Goal: Task Accomplishment & Management: Manage account settings

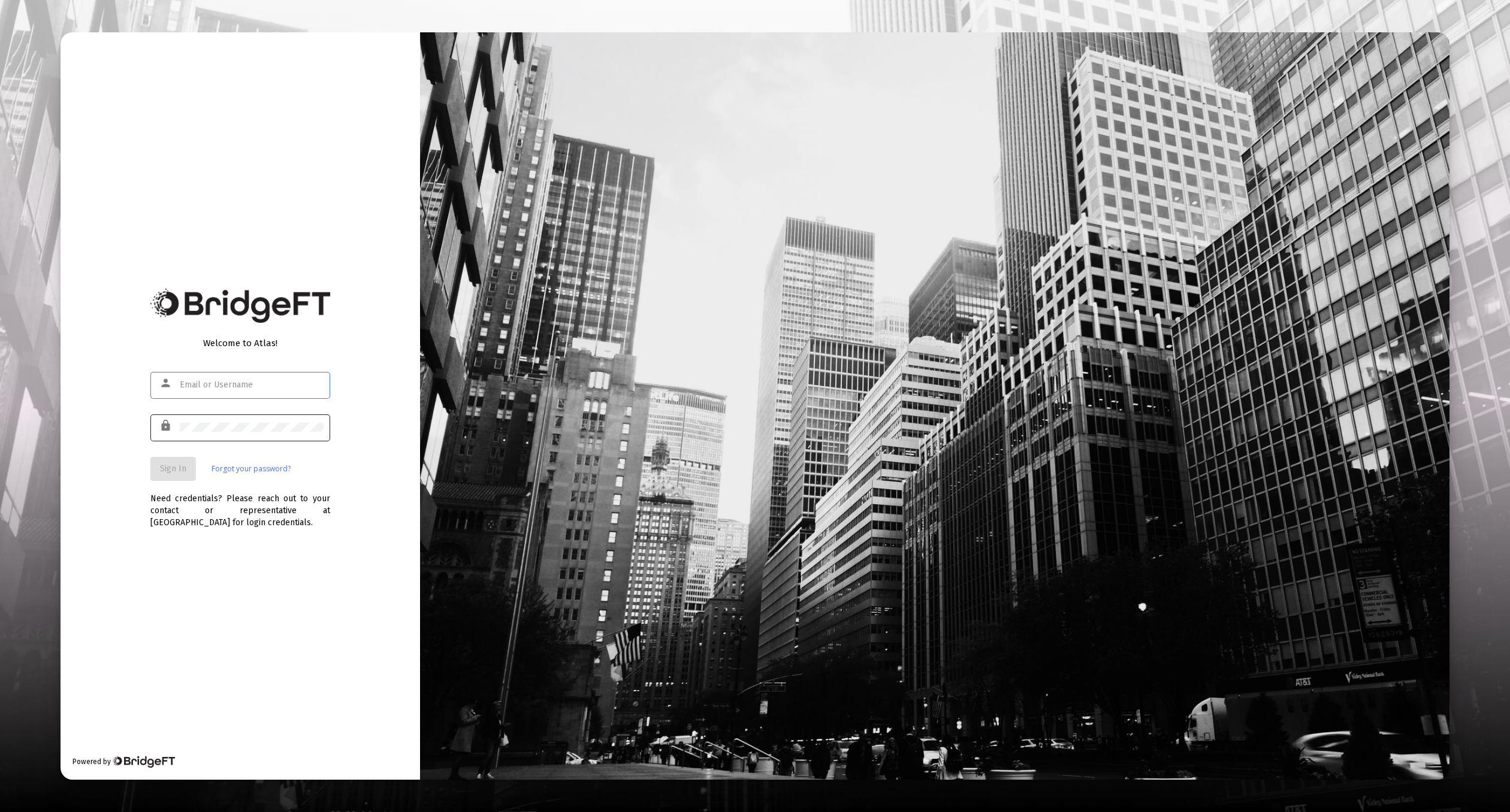
type input "[EMAIL_ADDRESS][DOMAIN_NAME]"
click at [178, 459] on button "Sign In" at bounding box center [173, 468] width 46 height 24
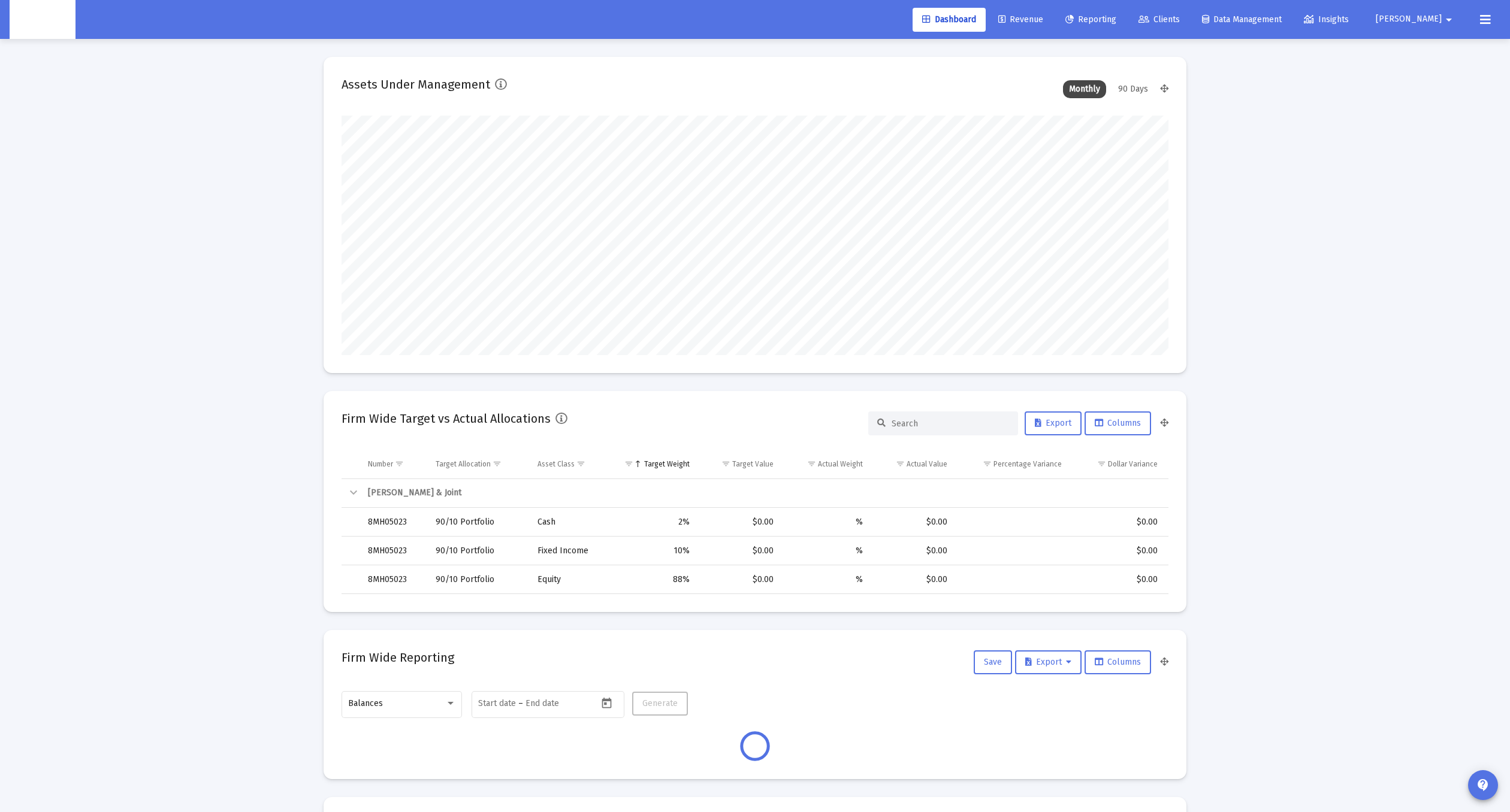
scroll to position [240, 445]
click at [1189, 25] on link "Clients" at bounding box center [1158, 19] width 61 height 24
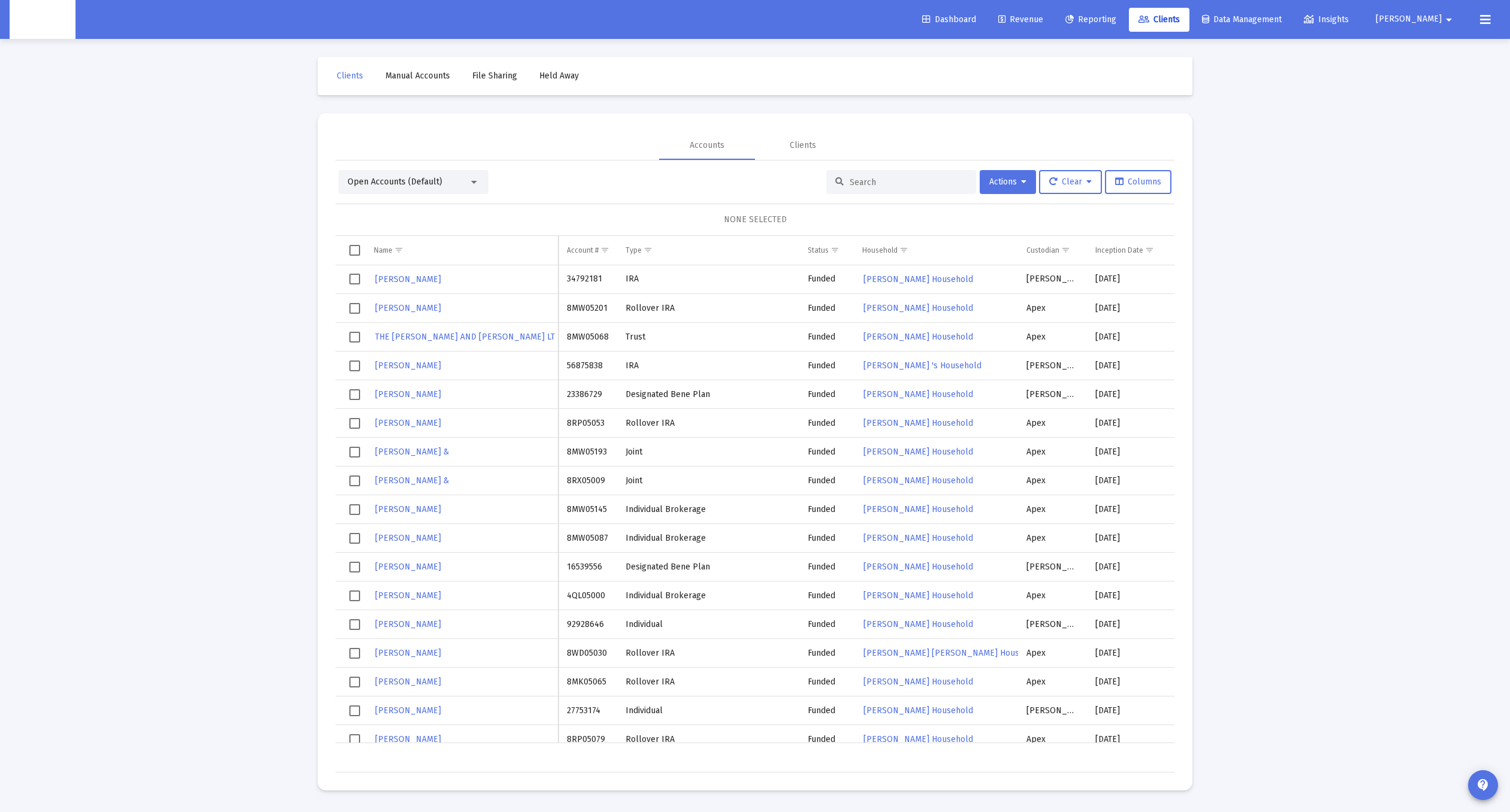
click at [1458, 24] on button "[PERSON_NAME]" at bounding box center [1416, 18] width 109 height 24
click at [1440, 56] on span "Settings" at bounding box center [1457, 51] width 35 height 29
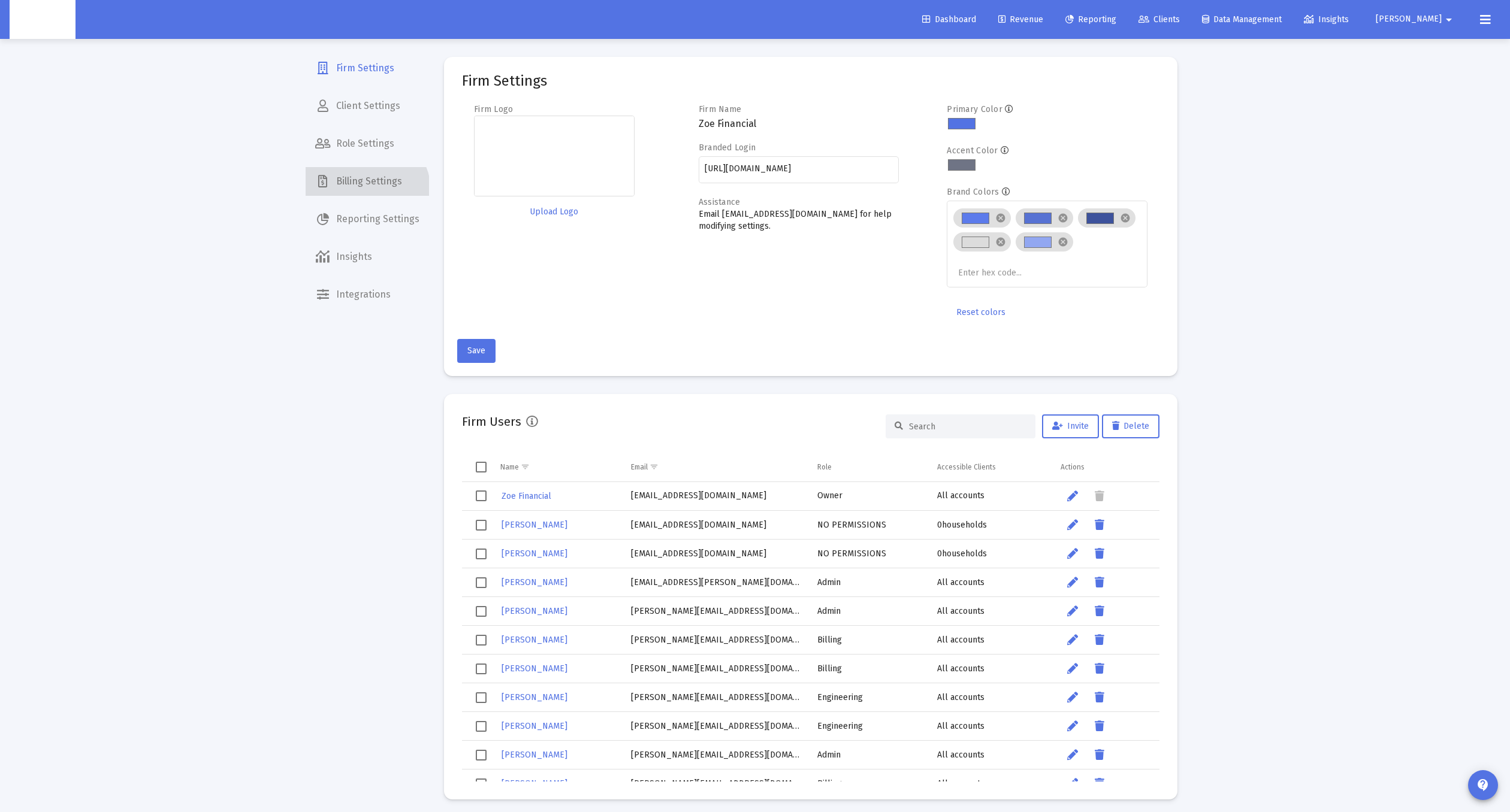
click at [356, 195] on span "Billing Settings" at bounding box center [367, 181] width 123 height 29
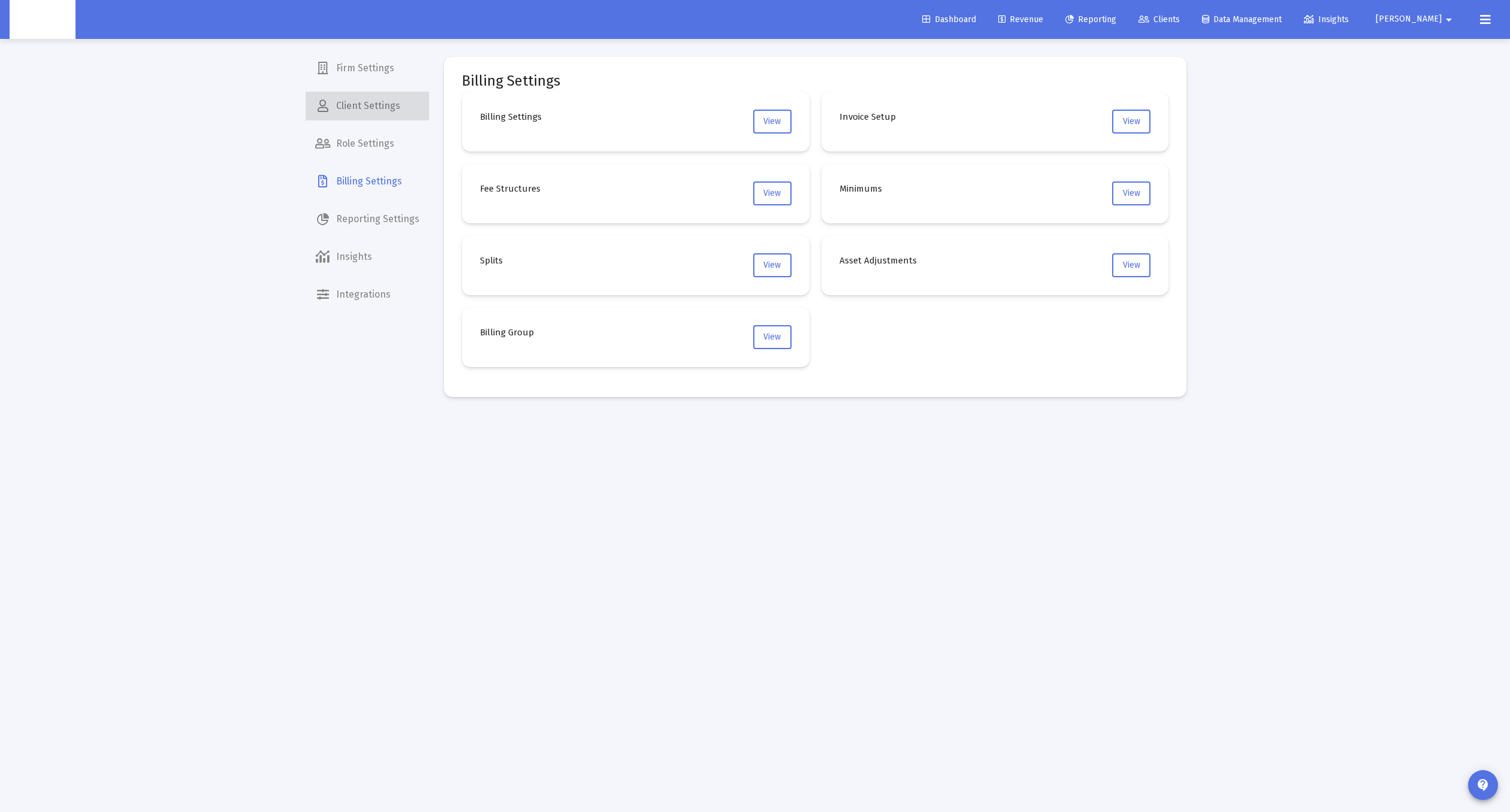
click at [372, 101] on span "Client Settings" at bounding box center [367, 105] width 123 height 29
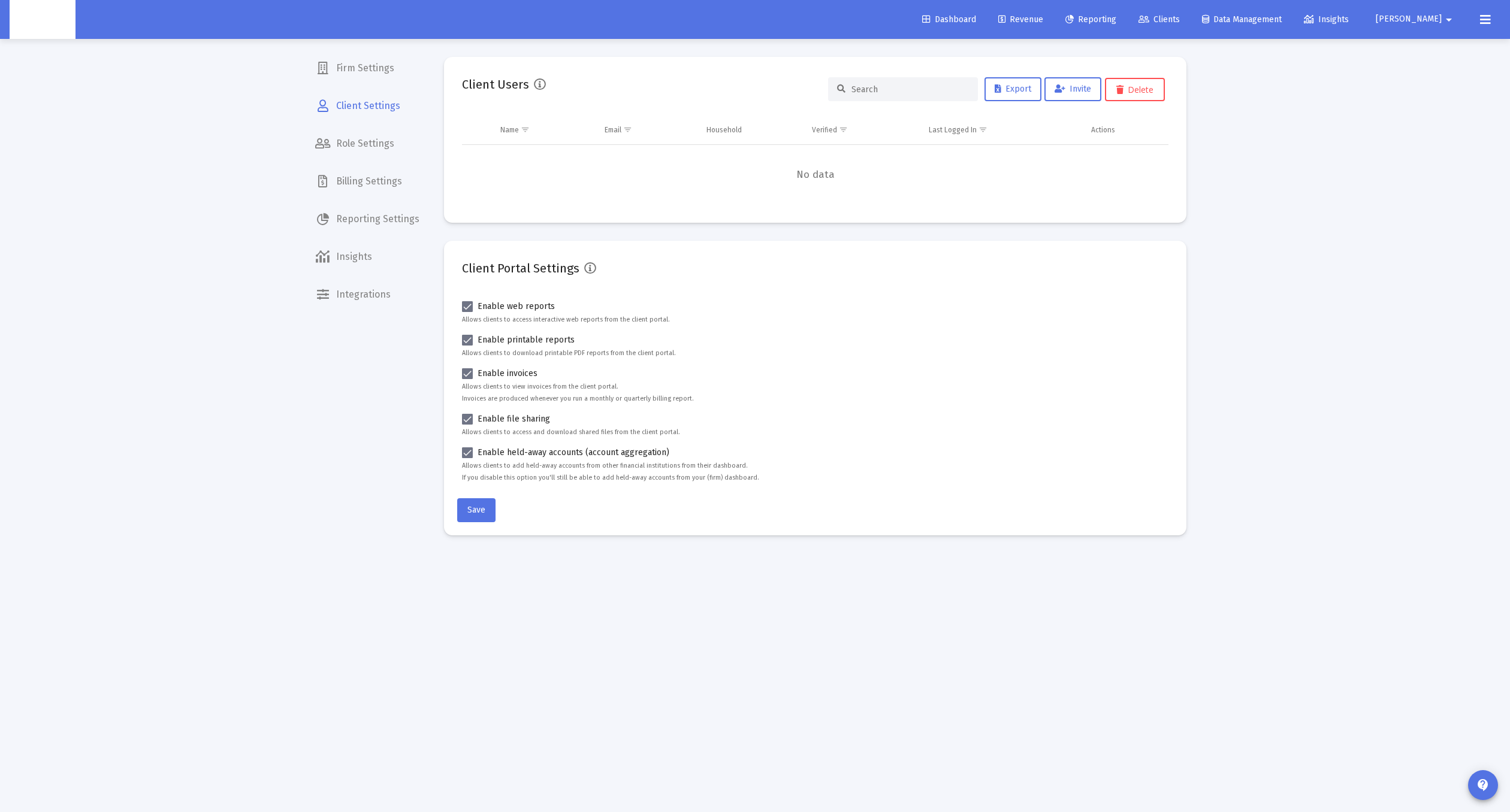
click at [371, 83] on mat-nav-list "Firm Settings Client Settings Role Settings Billing Settings Reporting Settings…" at bounding box center [367, 155] width 123 height 309
click at [376, 74] on span "Firm Settings" at bounding box center [367, 68] width 123 height 29
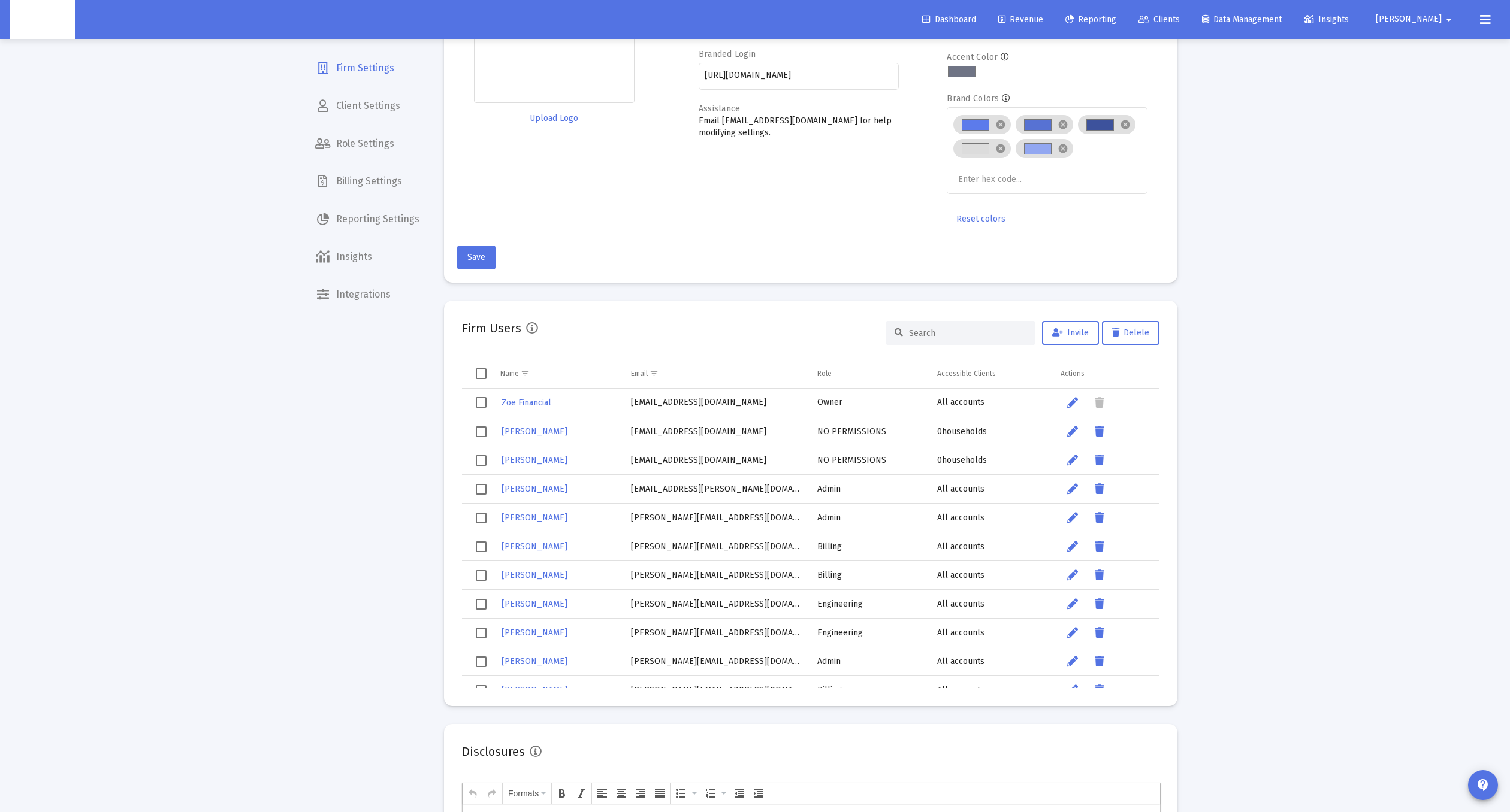
scroll to position [160, 0]
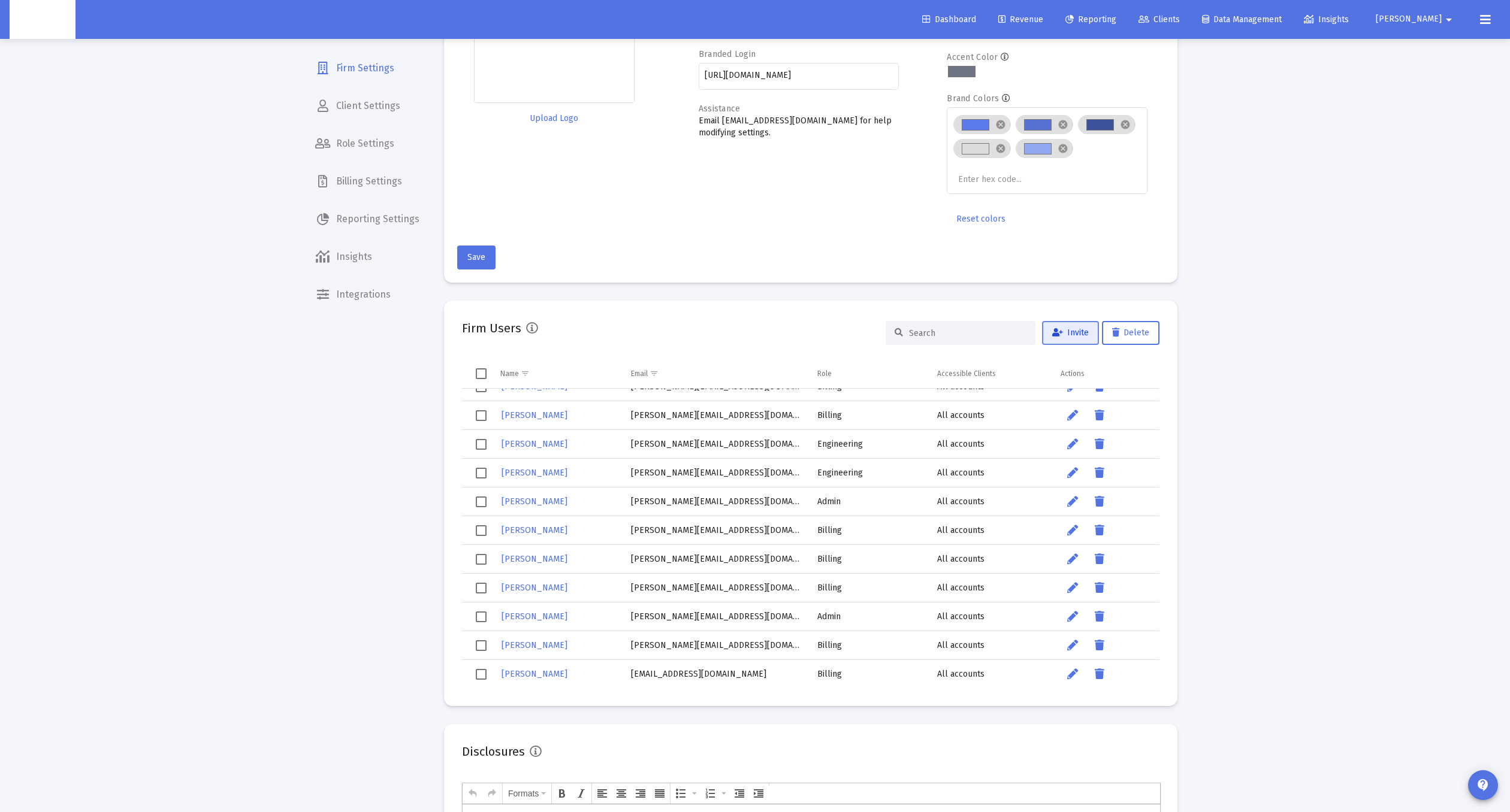
click at [1055, 342] on button "Invite" at bounding box center [1070, 332] width 57 height 24
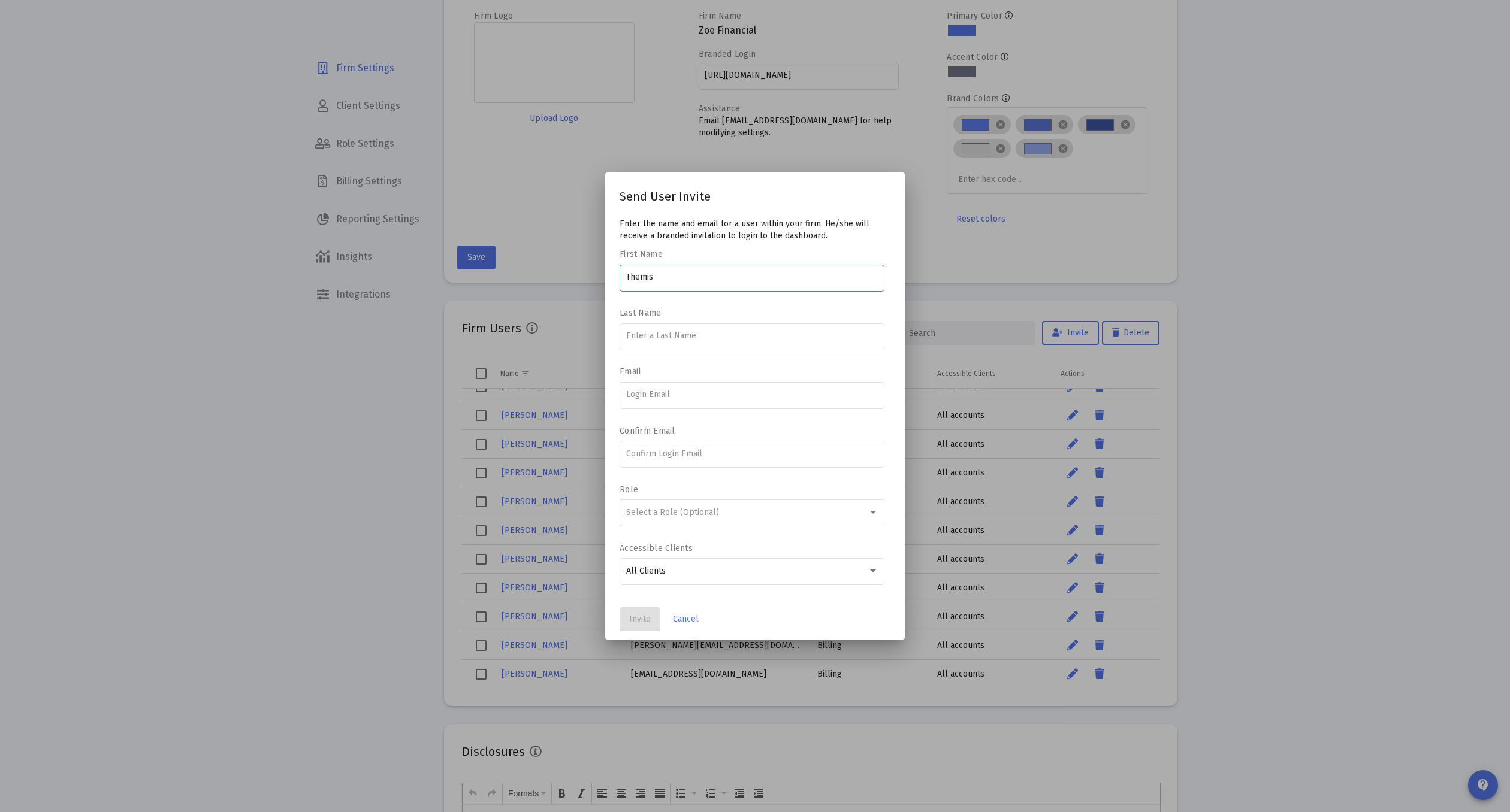
type input "Themis"
type input "[PERSON_NAME]"
type input "[EMAIL_ADDRESS][DOMAIN_NAME]"
type input "h"
type input "[EMAIL_ADDRESS][DOMAIN_NAME]"
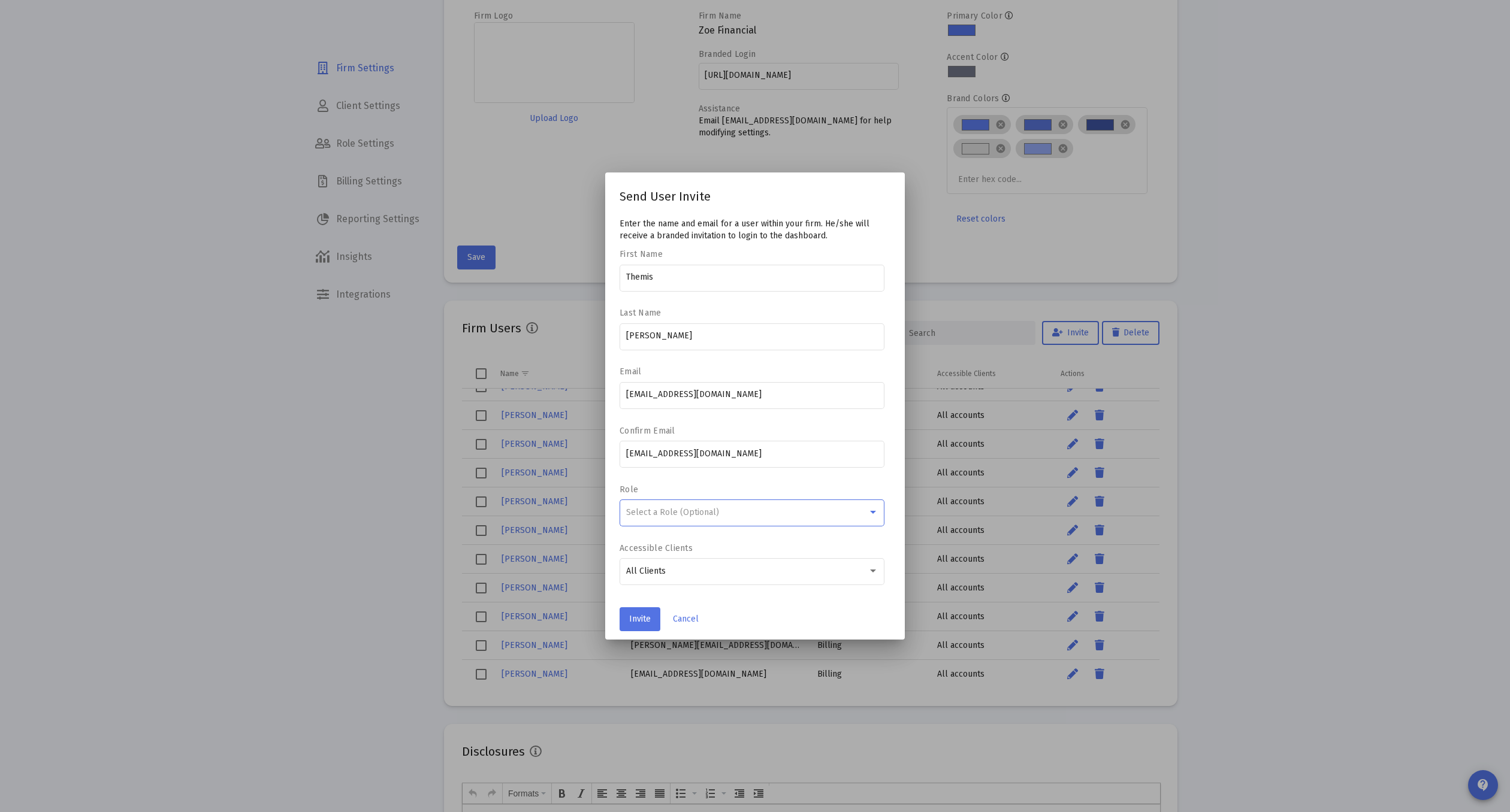
click at [680, 505] on div "Select a Role (Optional)" at bounding box center [751, 511] width 252 height 29
click at [690, 515] on span "Billing" at bounding box center [751, 512] width 252 height 25
click at [697, 511] on div "Billing" at bounding box center [746, 512] width 242 height 10
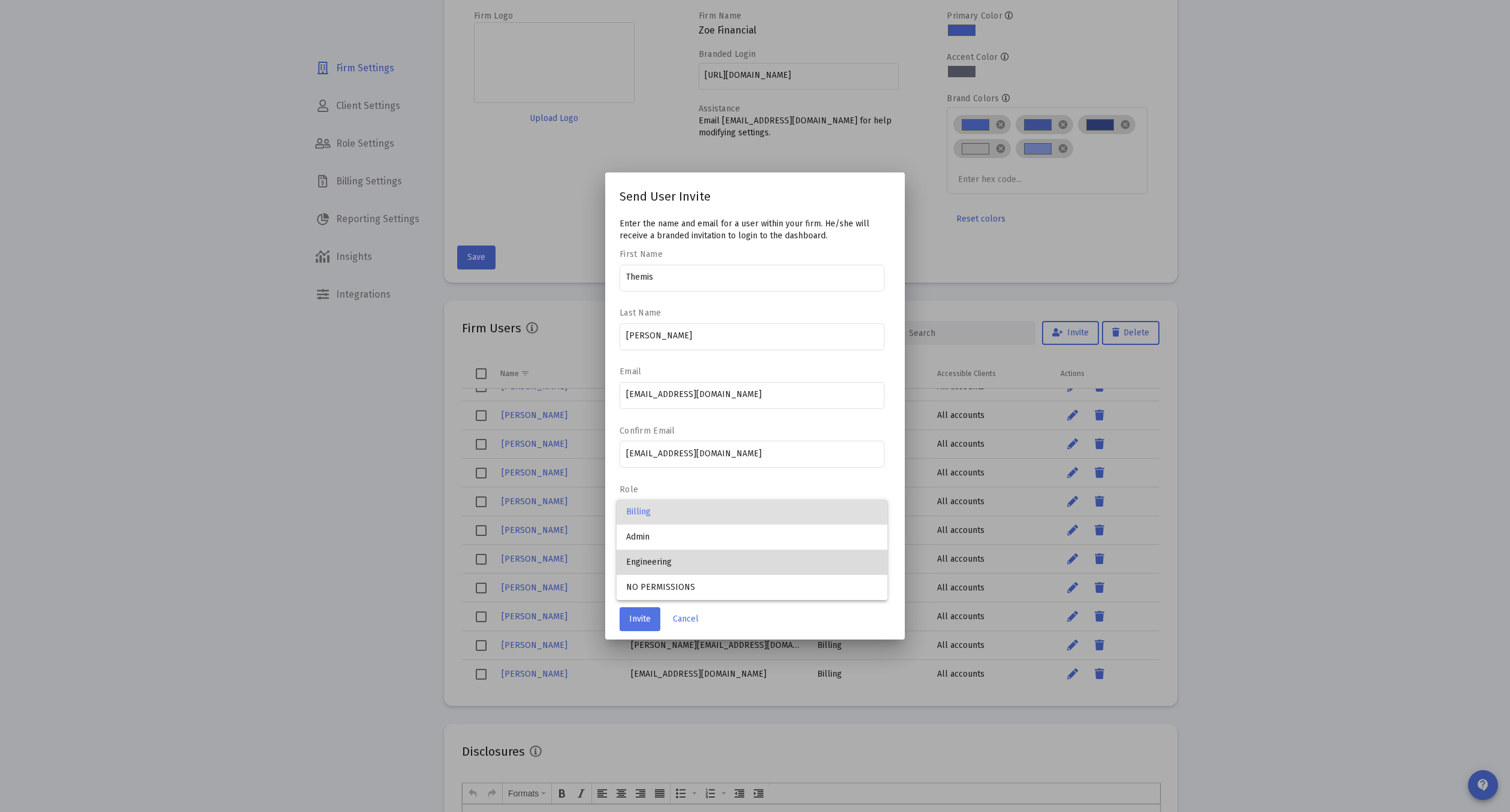
click at [697, 563] on span "Engineering" at bounding box center [751, 562] width 252 height 25
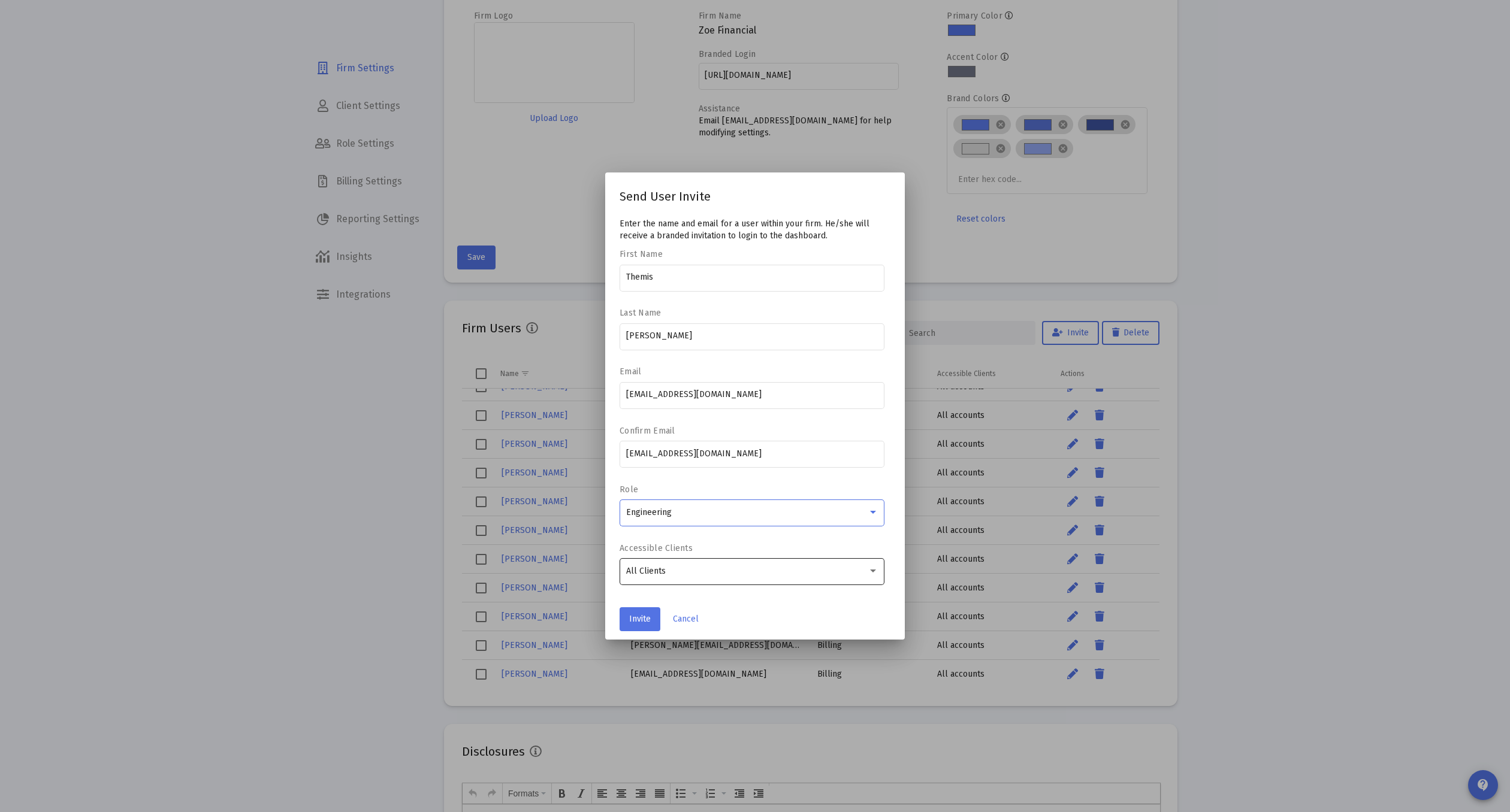
click at [697, 575] on div "All Clients" at bounding box center [746, 571] width 242 height 10
click at [697, 575] on span "All Clients" at bounding box center [751, 570] width 252 height 25
click at [641, 622] on span "Invite" at bounding box center [640, 620] width 22 height 11
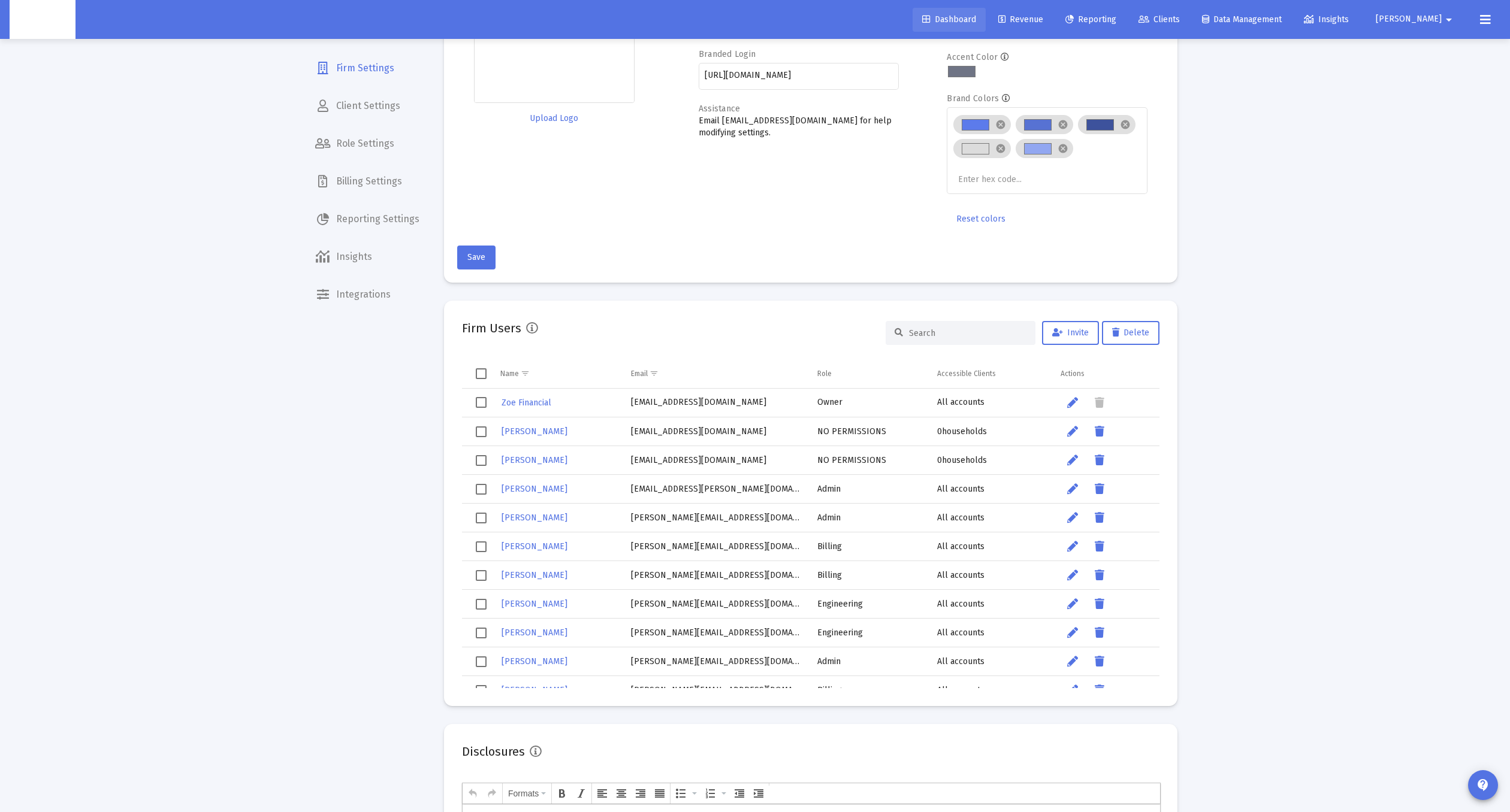
click at [976, 20] on span "Dashboard" at bounding box center [948, 19] width 54 height 11
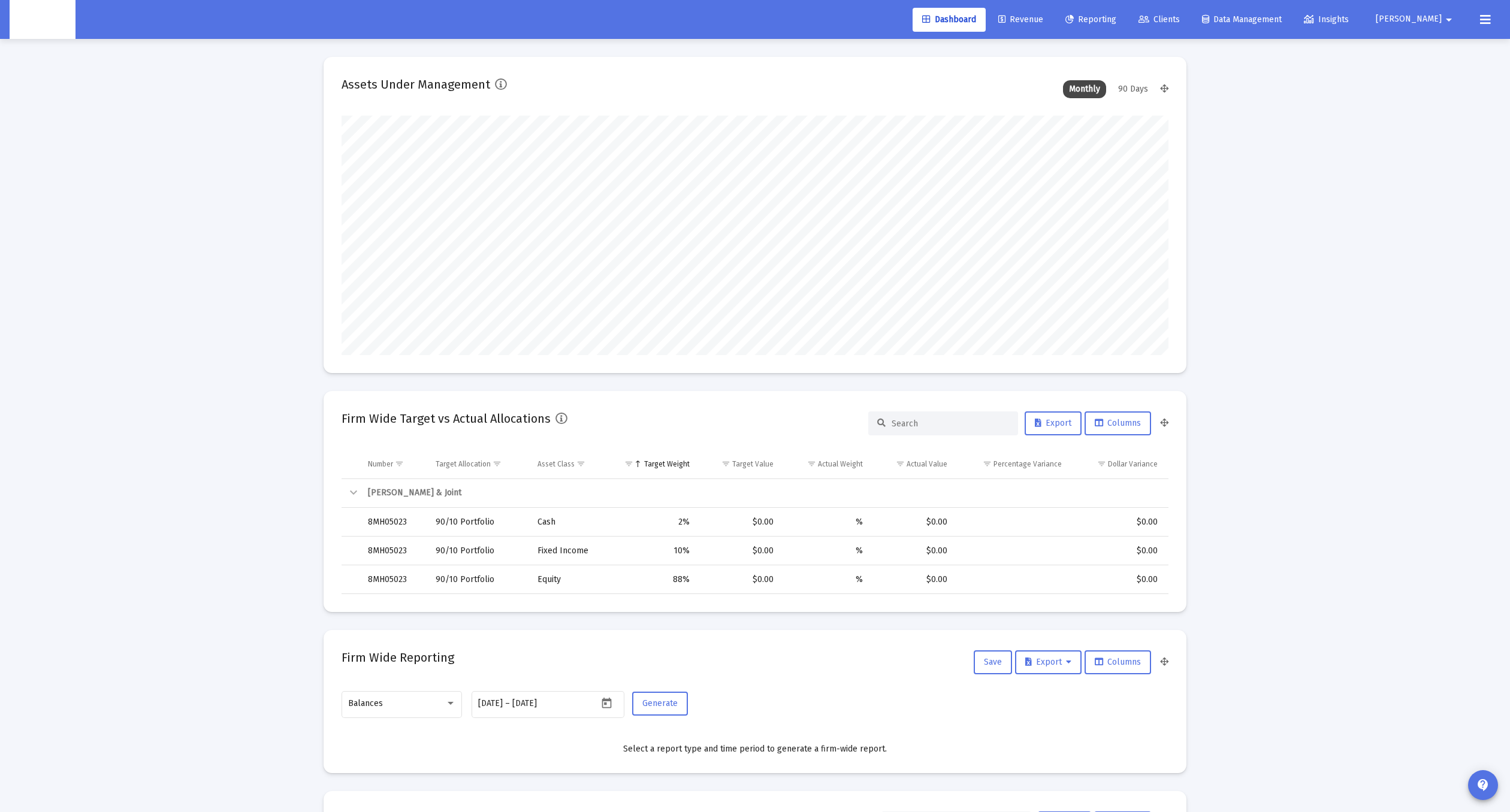
click at [1116, 18] on span "Reporting" at bounding box center [1091, 19] width 51 height 11
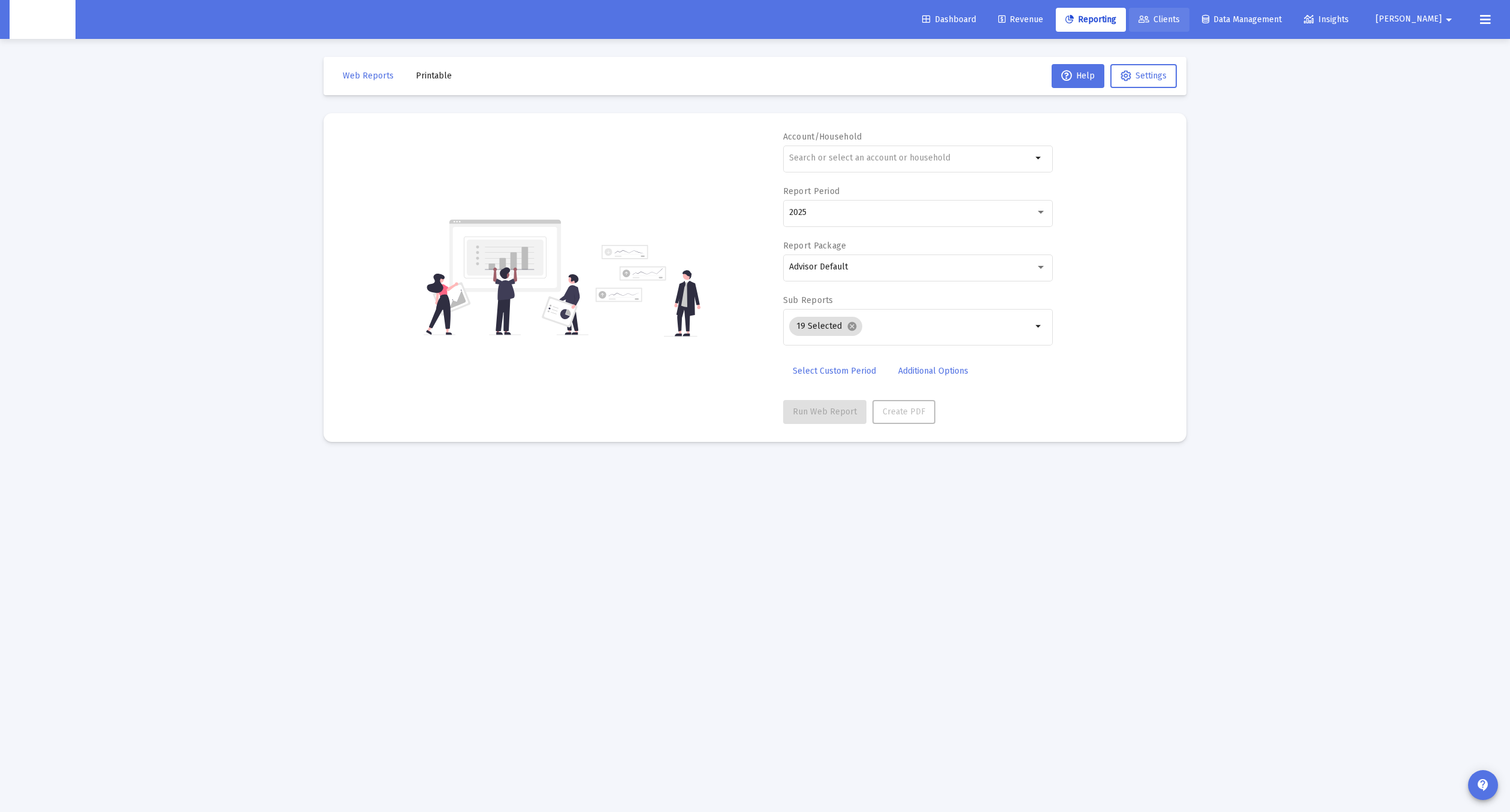
click at [1189, 25] on link "Clients" at bounding box center [1158, 19] width 61 height 24
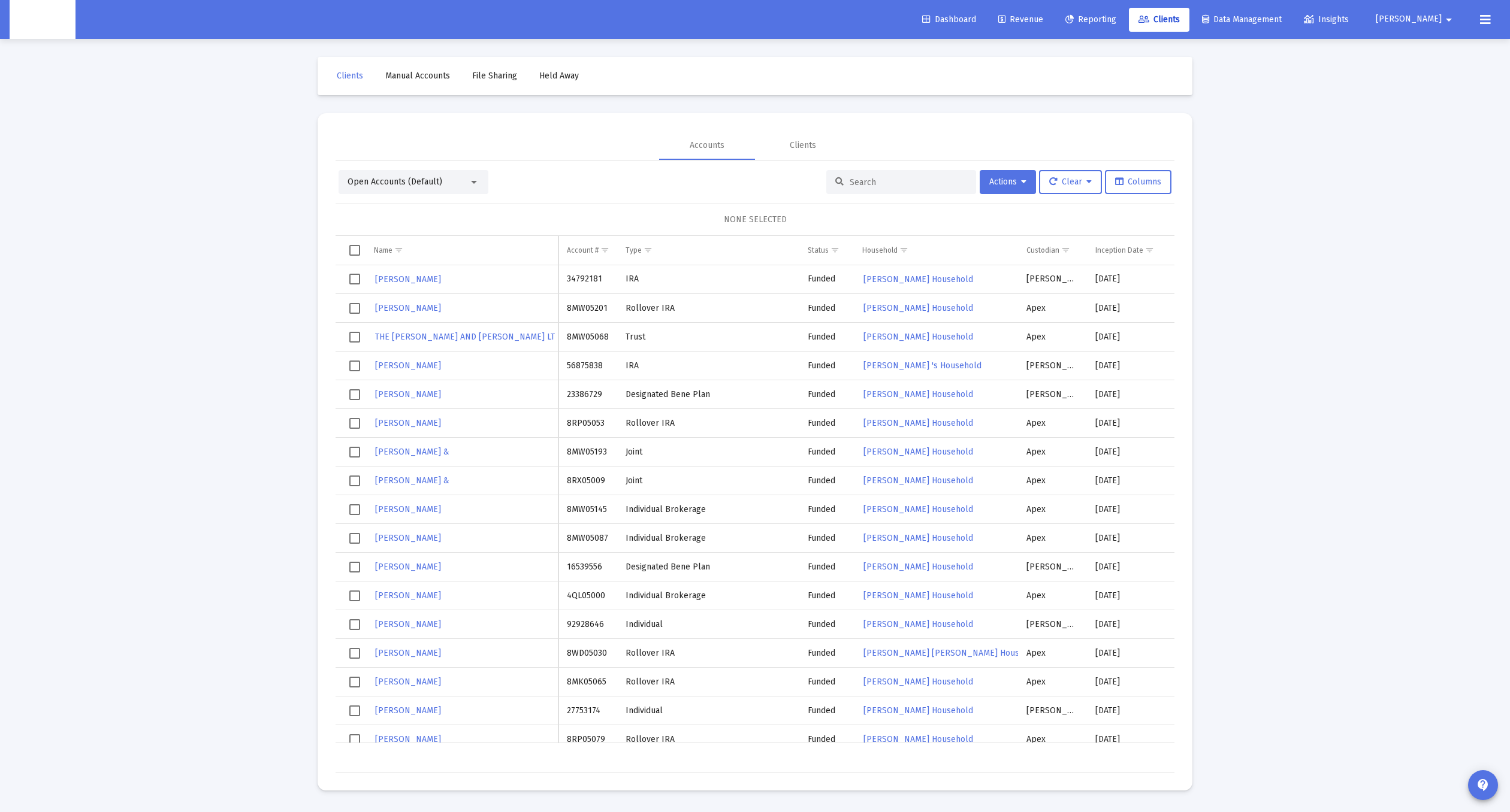
click at [888, 192] on div at bounding box center [901, 182] width 149 height 24
click at [889, 187] on div at bounding box center [901, 182] width 149 height 24
click at [891, 185] on input at bounding box center [909, 183] width 118 height 11
paste input "636116562"
type input "636116562"
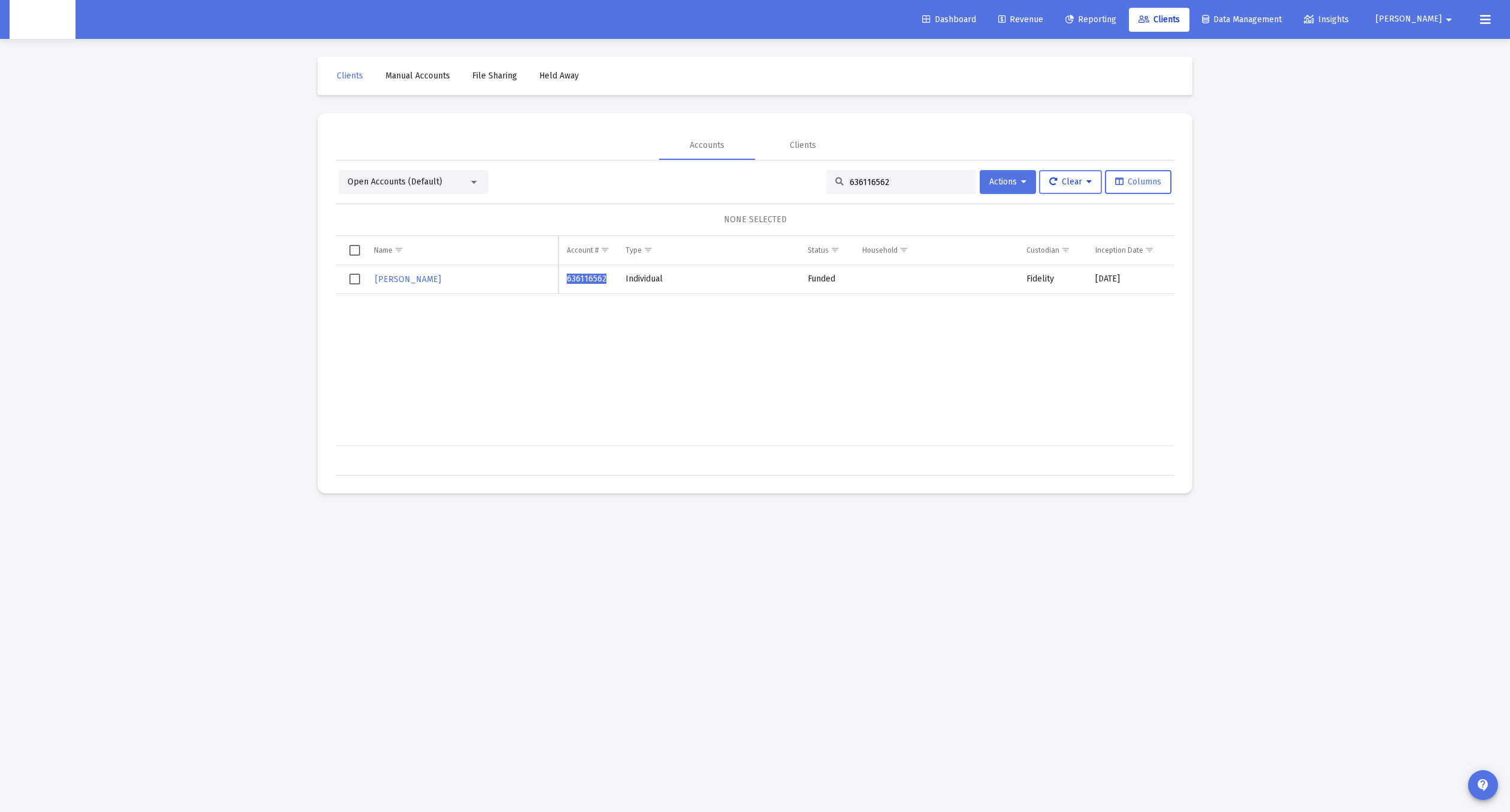
click at [1082, 185] on span "Clear" at bounding box center [1071, 182] width 42 height 11
click at [1064, 204] on button "Clear Selections" at bounding box center [1076, 213] width 82 height 29
click at [980, 189] on button "Actions" at bounding box center [1008, 182] width 56 height 24
click at [1078, 179] on div at bounding box center [755, 406] width 1510 height 812
click at [1078, 179] on span "Clear" at bounding box center [1071, 182] width 42 height 11
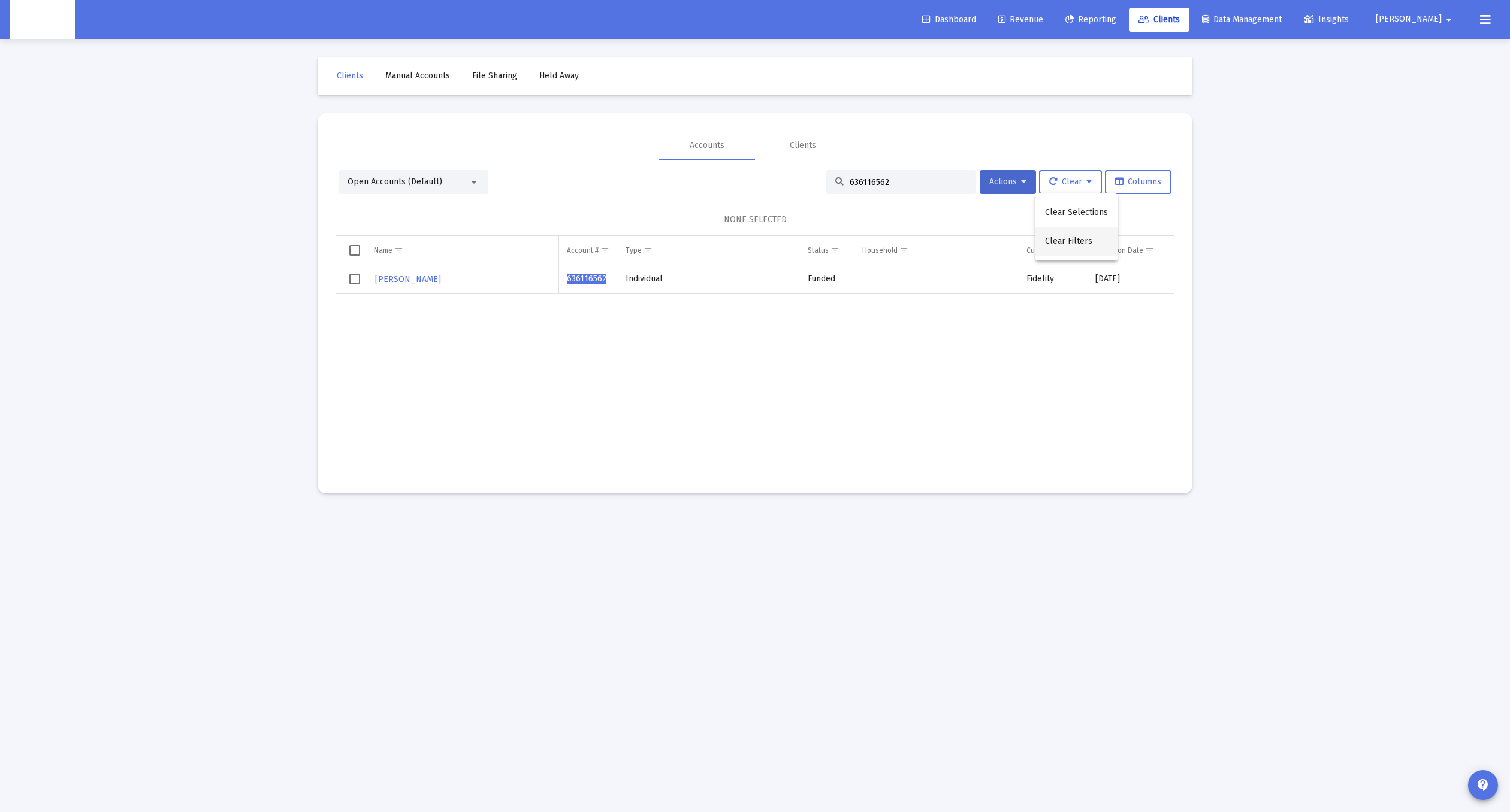
click at [1079, 236] on button "Clear Filters" at bounding box center [1076, 241] width 82 height 29
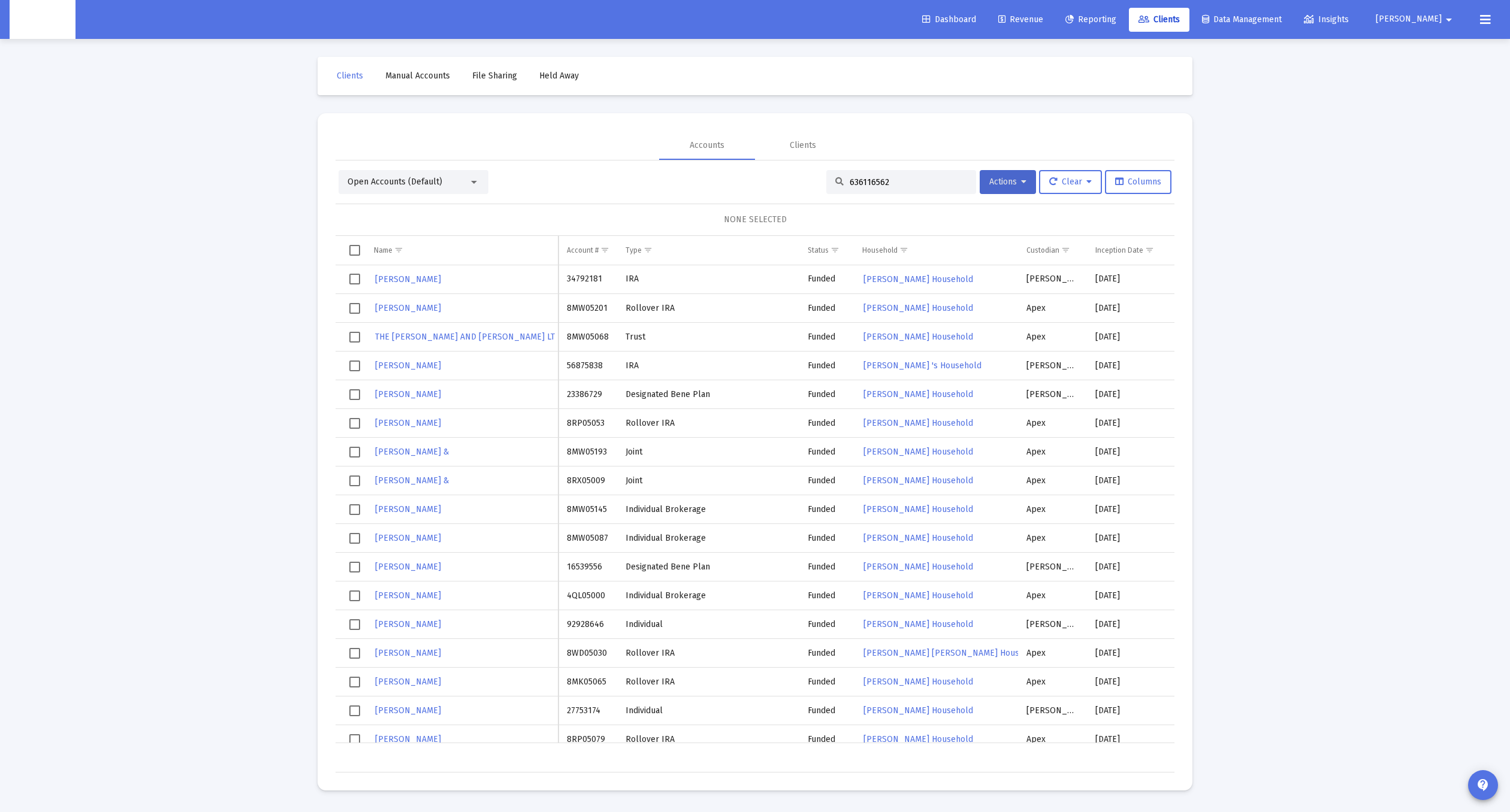
click at [1010, 163] on div "Open Accounts (Default) 636116562 Actions Clear Columns NONE SELECTED Name Name…" at bounding box center [755, 467] width 838 height 613
click at [1010, 171] on button "Actions" at bounding box center [1008, 182] width 56 height 24
click at [1124, 292] on button "Export Selected" at bounding box center [1141, 299] width 82 height 29
